Goal: Task Accomplishment & Management: Use online tool/utility

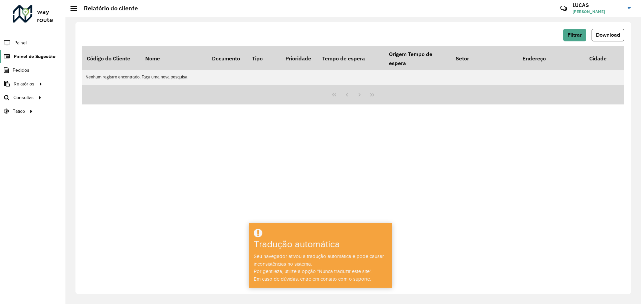
click at [28, 55] on font "Painel de Sugestão" at bounding box center [35, 56] width 42 height 5
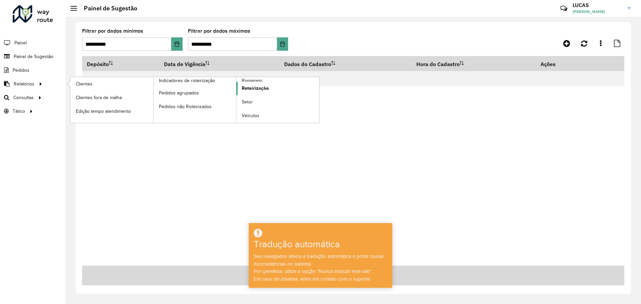
click at [246, 86] on font "Roteirização" at bounding box center [255, 87] width 27 height 5
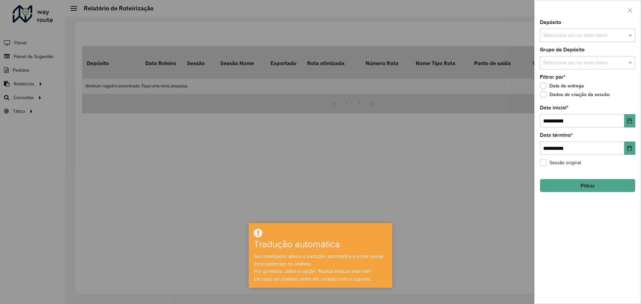
click at [581, 32] on input "text" at bounding box center [583, 36] width 85 height 8
click at [548, 84] on div "CDD Londrina" at bounding box center [587, 80] width 95 height 11
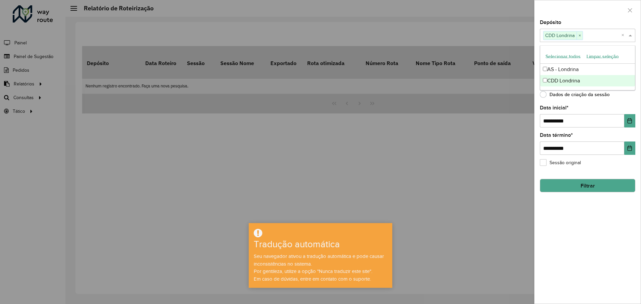
click at [573, 219] on div "**********" at bounding box center [587, 162] width 106 height 284
click at [575, 59] on input "text" at bounding box center [583, 63] width 85 height 8
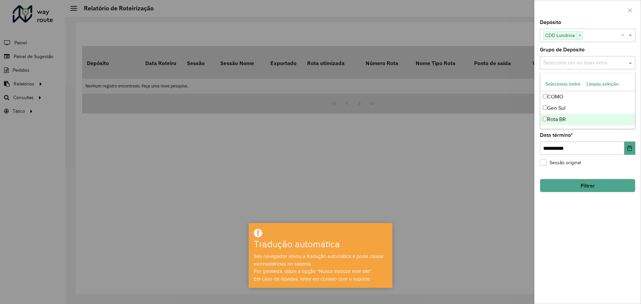
click at [613, 231] on div "**********" at bounding box center [587, 162] width 106 height 284
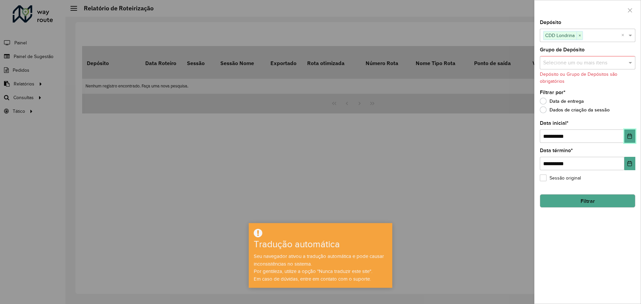
click at [633, 137] on button "Escolha a data" at bounding box center [629, 136] width 11 height 13
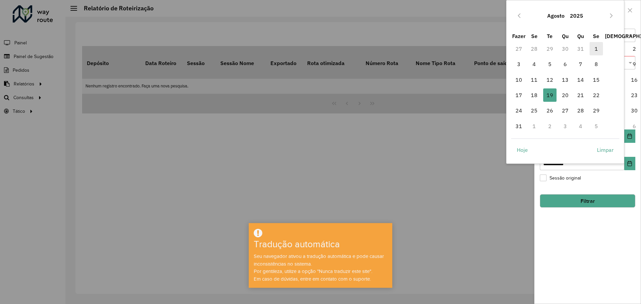
click at [596, 49] on font "1" at bounding box center [595, 48] width 3 height 7
type input "**********"
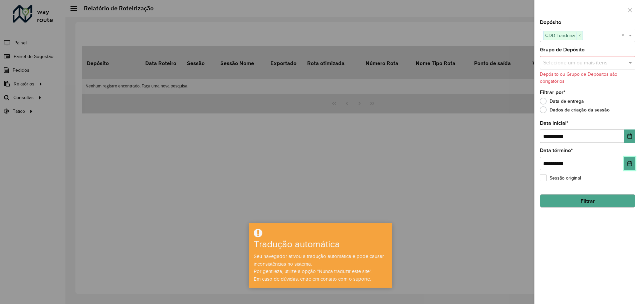
click at [627, 166] on icon "Escolha a data" at bounding box center [629, 163] width 5 height 5
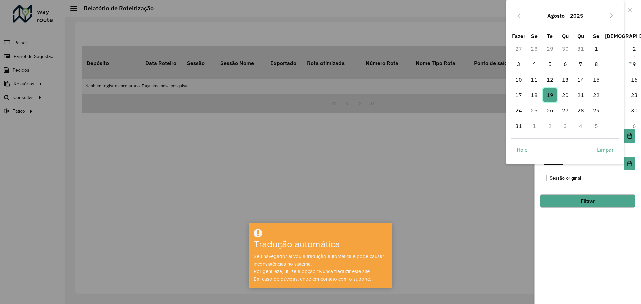
click at [553, 95] on font "19" at bounding box center [549, 95] width 7 height 7
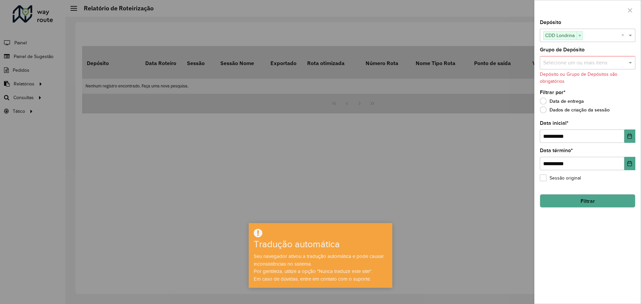
click at [575, 203] on button "Filtrar" at bounding box center [587, 200] width 95 height 13
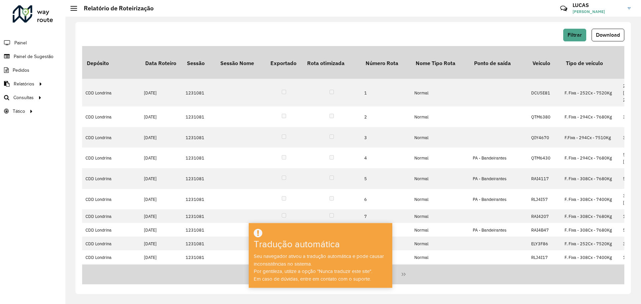
drag, startPoint x: 610, startPoint y: 27, endPoint x: 608, endPoint y: 30, distance: 3.9
click at [610, 27] on div "Filtrar Download Depósito Data Roteiro Sessão Sessão Nome Exportado Rota otimiz…" at bounding box center [352, 158] width 555 height 272
click at [607, 32] on font "Download" at bounding box center [608, 35] width 24 height 6
